Goal: Register for event/course

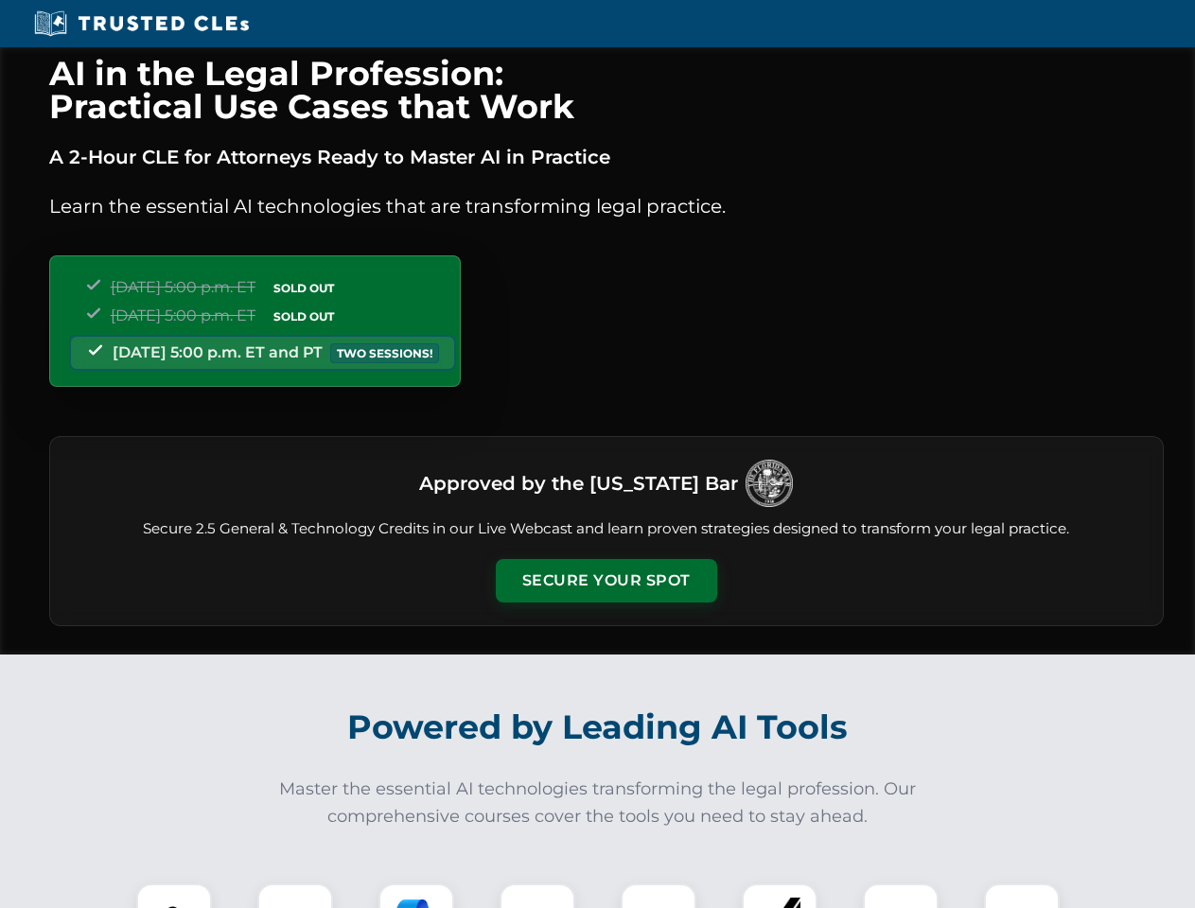
click at [605, 581] on button "Secure Your Spot" at bounding box center [606, 581] width 221 height 44
click at [174, 896] on img at bounding box center [174, 921] width 55 height 55
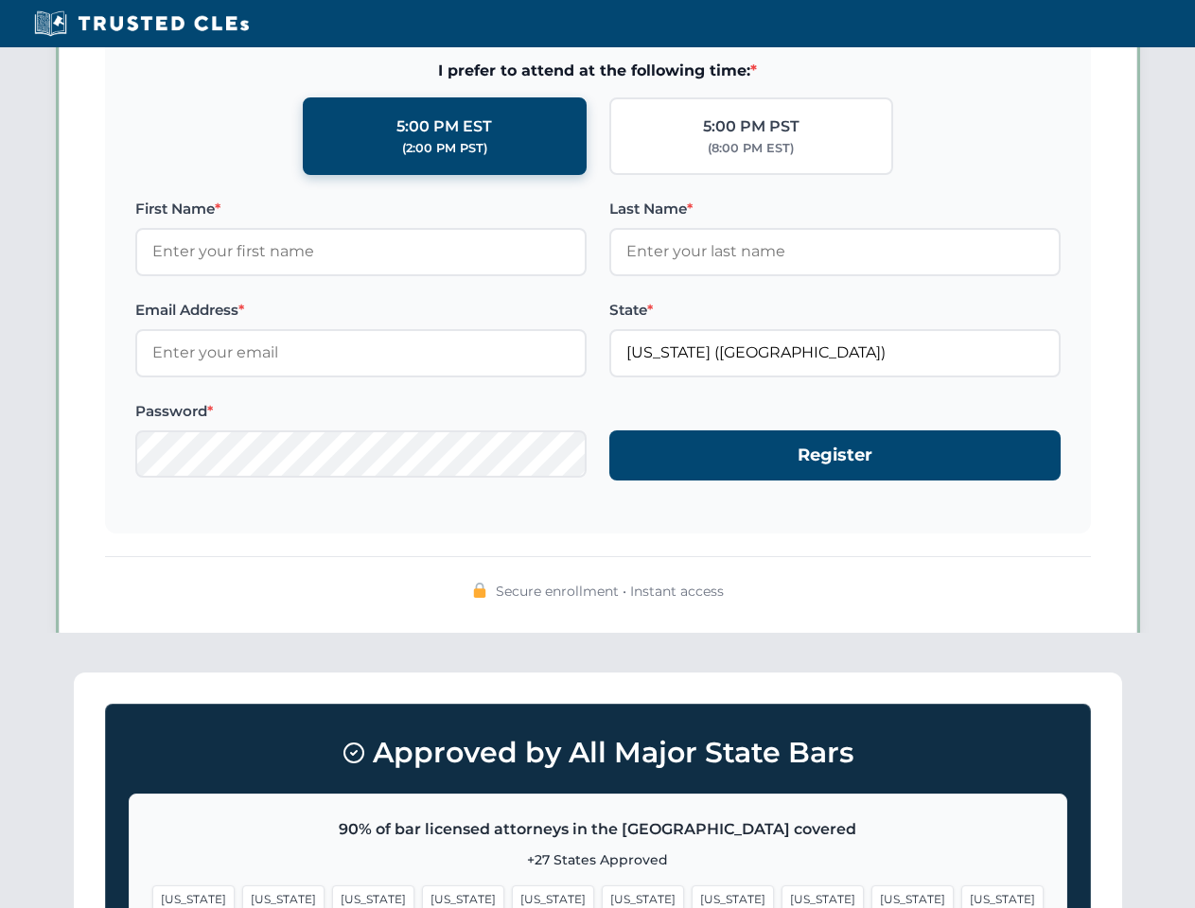
click at [692, 896] on span "[US_STATE]" at bounding box center [733, 898] width 82 height 27
click at [871, 896] on span "[US_STATE]" at bounding box center [912, 898] width 82 height 27
